Goal: Task Accomplishment & Management: Manage account settings

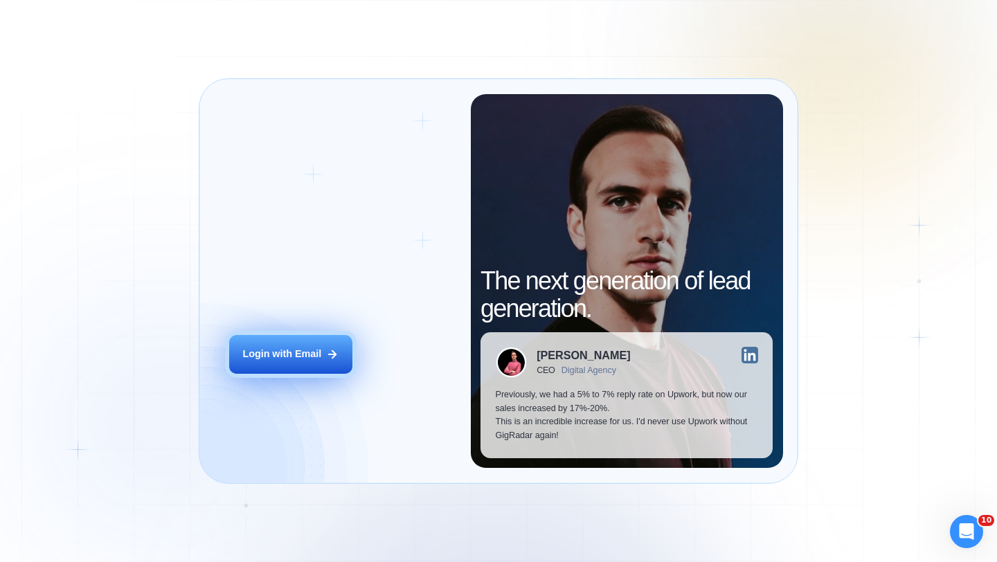
click at [298, 362] on button "Login with Email" at bounding box center [290, 354] width 123 height 39
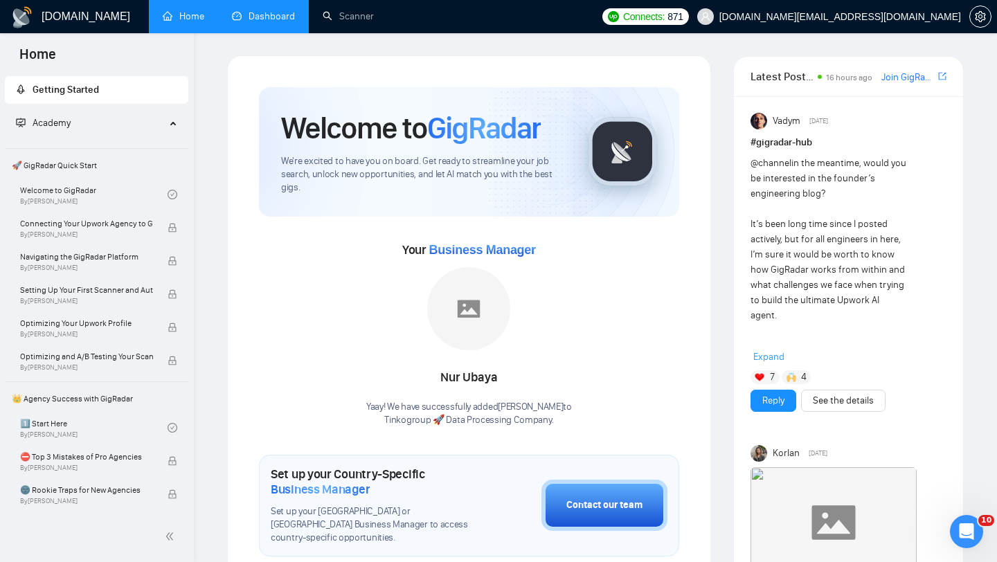
click at [247, 14] on link "Dashboard" at bounding box center [263, 16] width 63 height 12
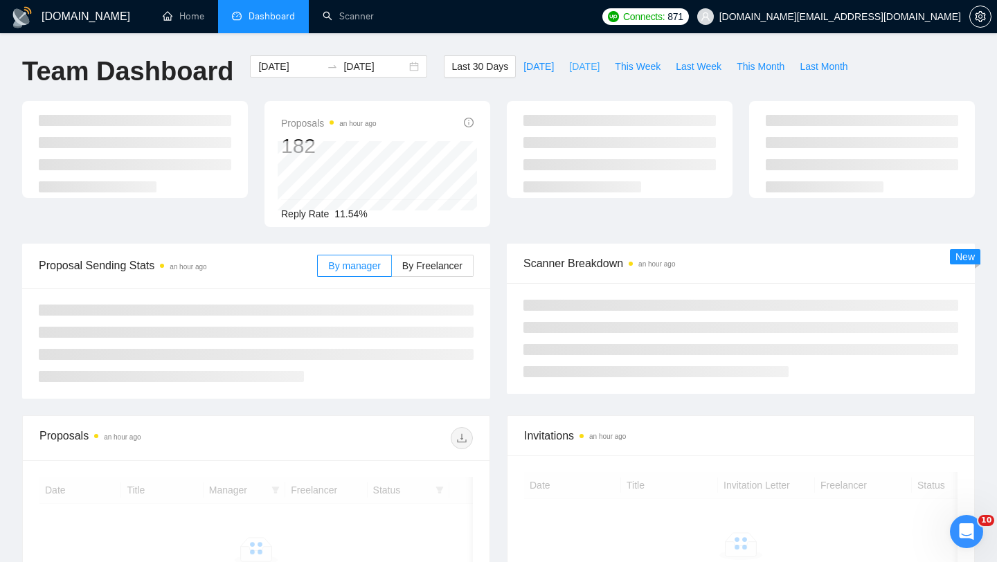
click at [562, 69] on button "Yesterday" at bounding box center [585, 66] width 46 height 22
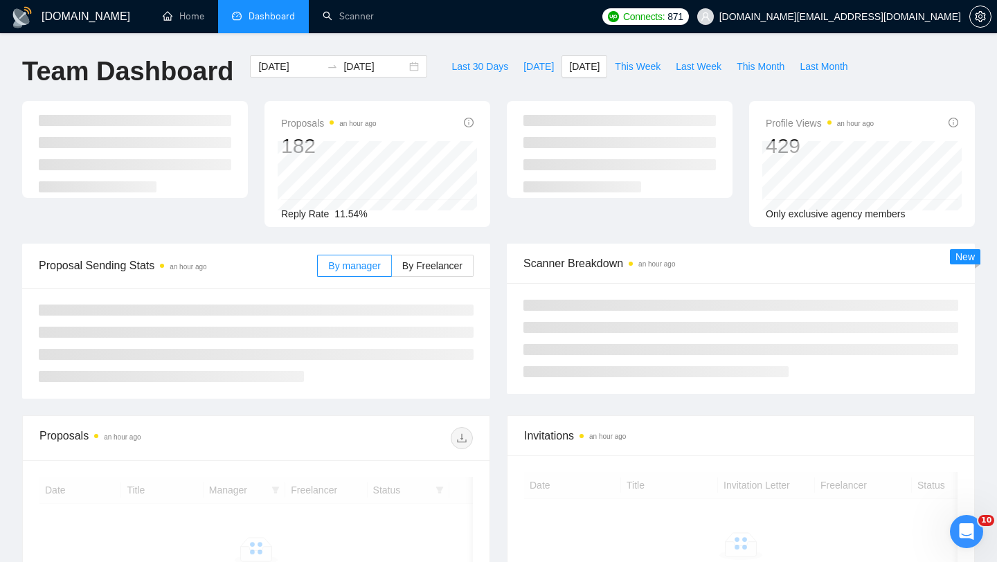
type input "2025-10-06"
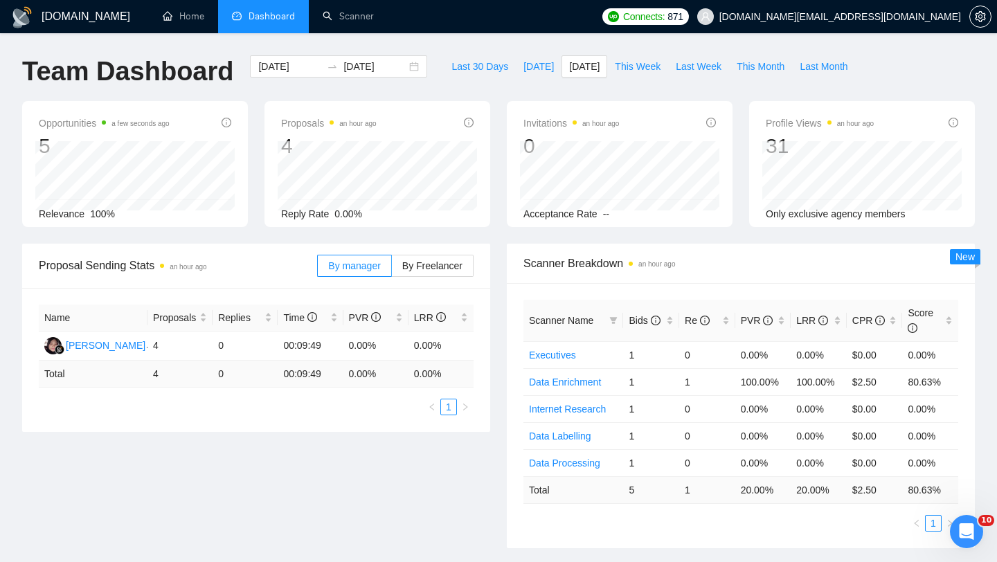
click at [528, 79] on div "Last 30 Days Today Yesterday This Week Last Week This Month Last Month" at bounding box center [650, 78] width 428 height 46
click at [530, 72] on span "Today" at bounding box center [539, 66] width 30 height 15
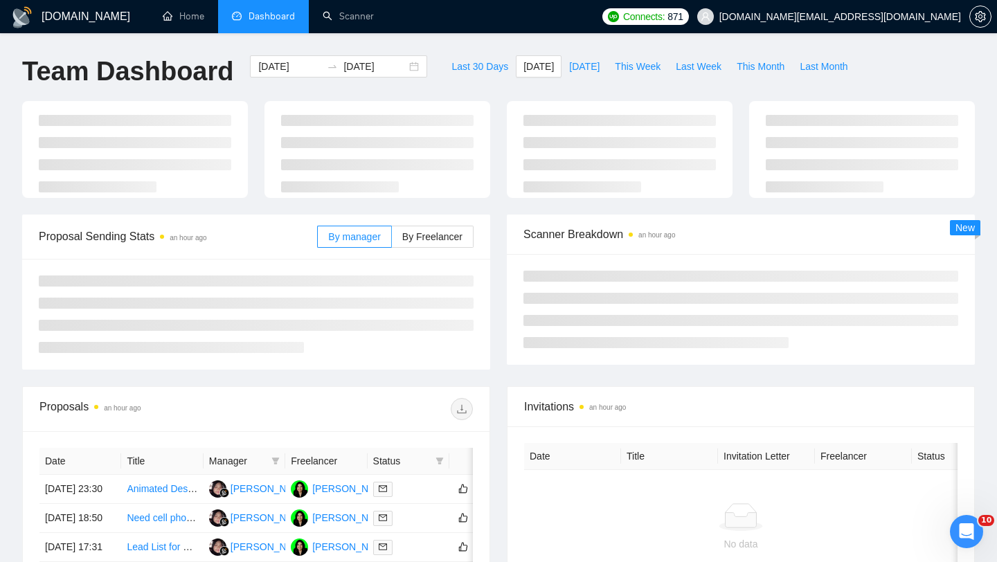
type input "2025-10-07"
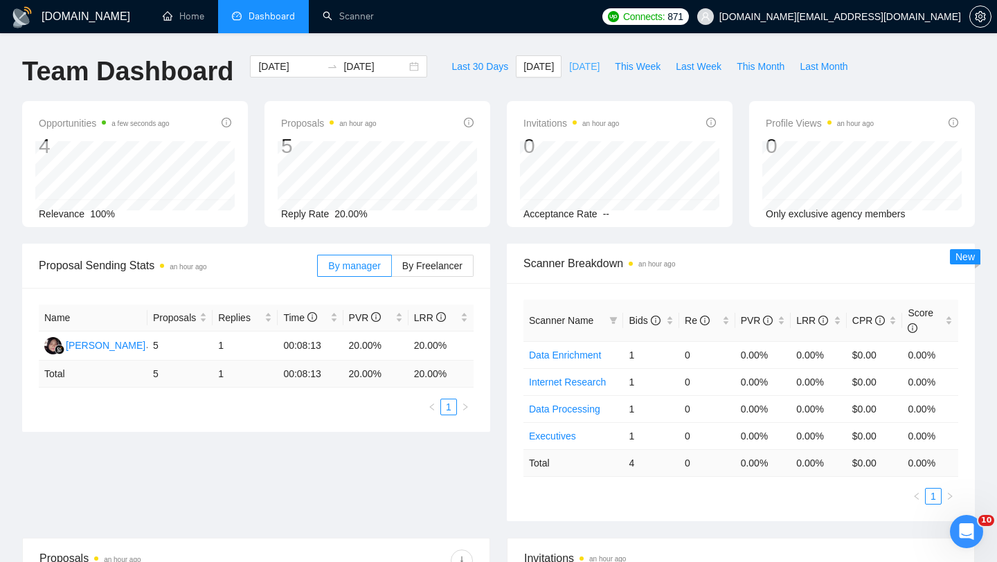
click at [576, 65] on span "Yesterday" at bounding box center [584, 66] width 30 height 15
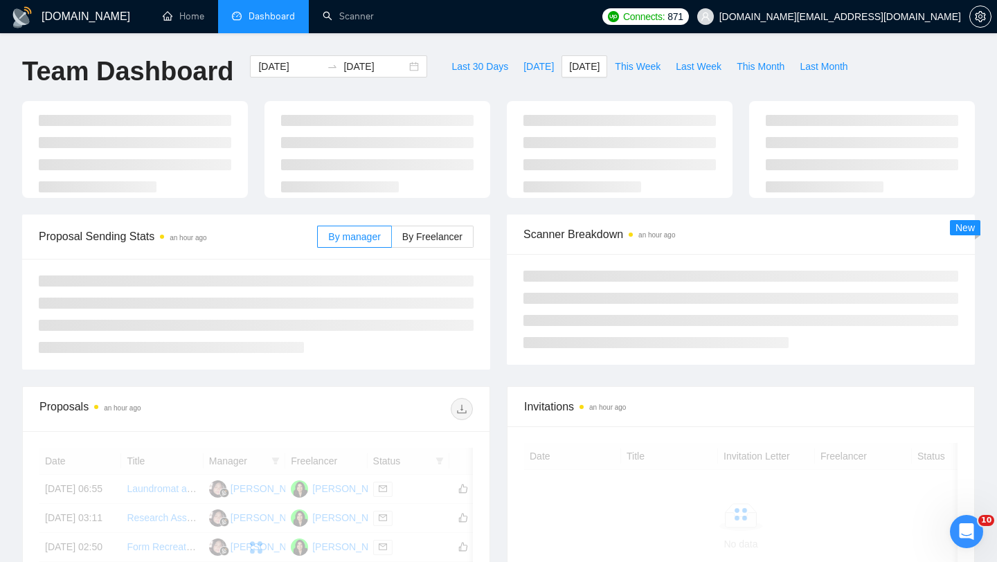
type input "2025-10-06"
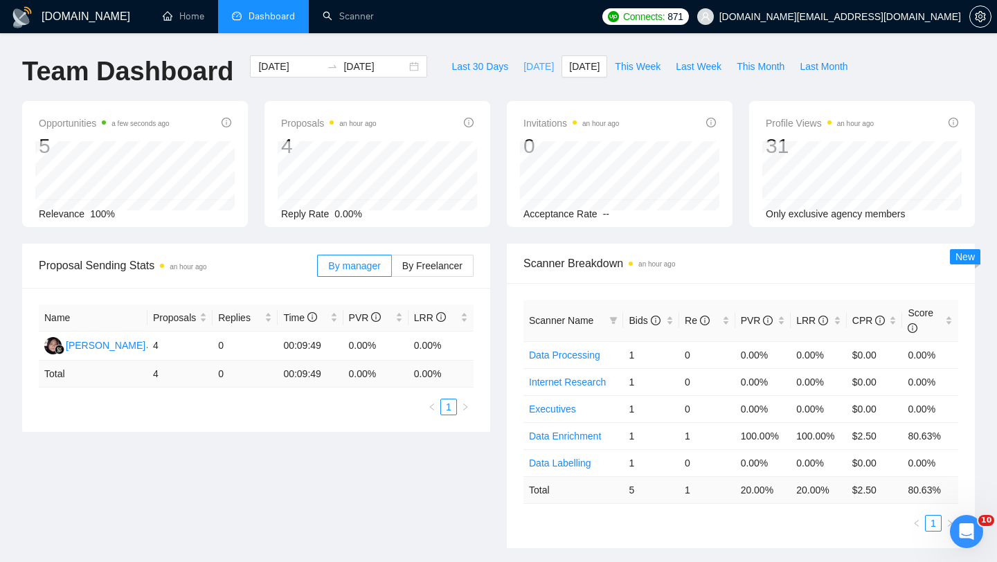
click at [528, 72] on span "Today" at bounding box center [539, 66] width 30 height 15
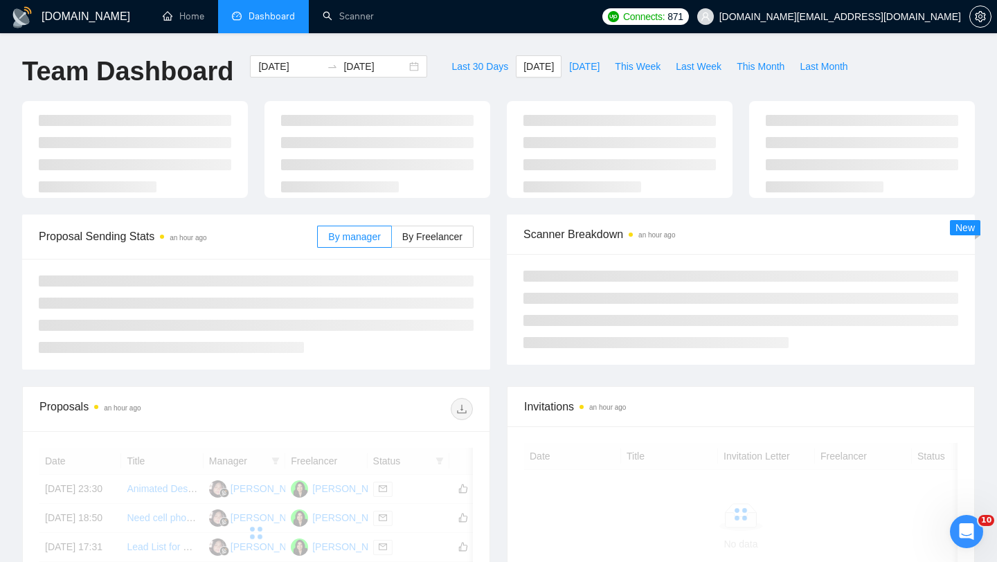
type input "2025-10-07"
